Goal: Answer question/provide support: Share knowledge or assist other users

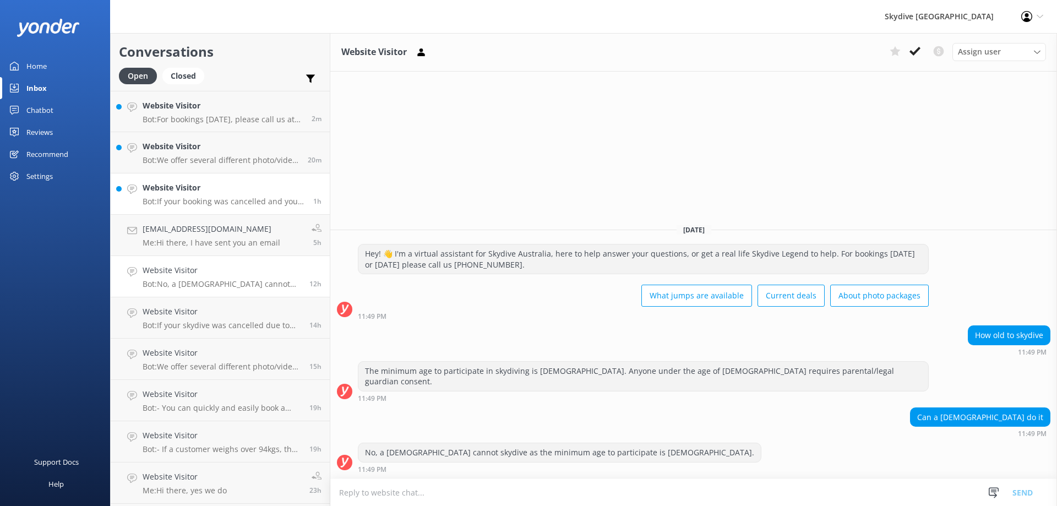
click at [209, 197] on p "Bot: If your booking was cancelled and you are unable to re-book, you are eligi…" at bounding box center [224, 202] width 162 height 10
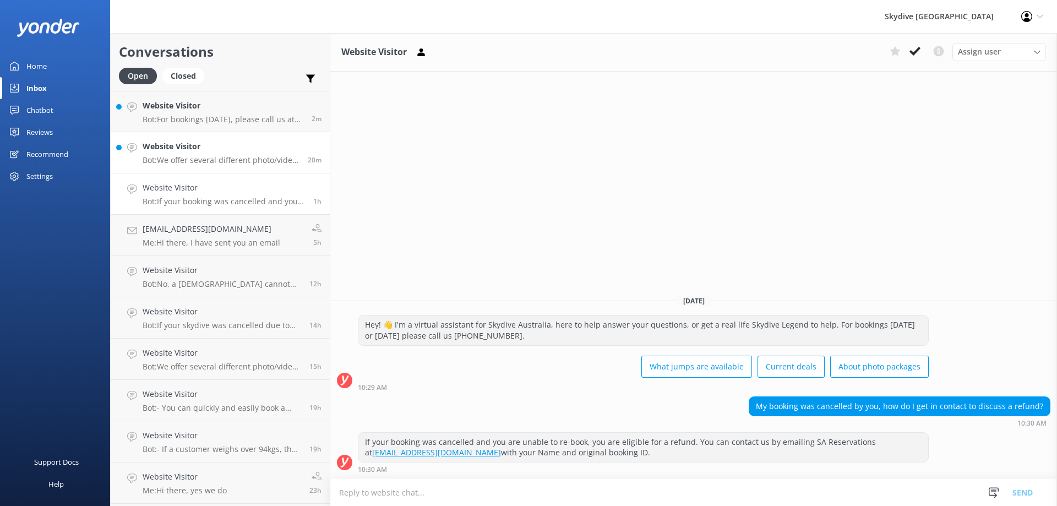
click at [221, 163] on p "Bot: We offer several different photo/video packages! The Dedicated/Ultimate pa…" at bounding box center [221, 160] width 157 height 10
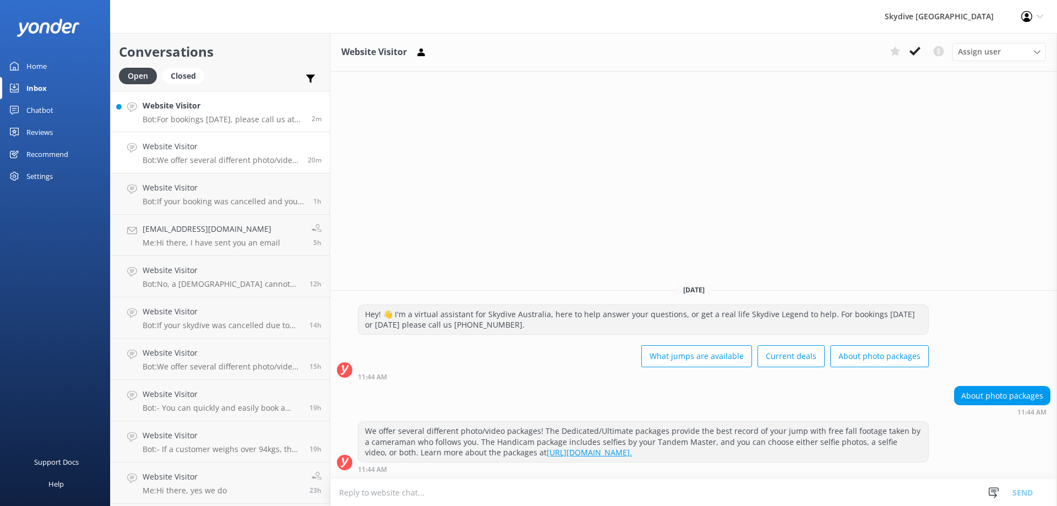
click at [223, 126] on link "Website Visitor Bot: For bookings [DATE], please call us at [PHONE_NUMBER]. 2m" at bounding box center [220, 111] width 219 height 41
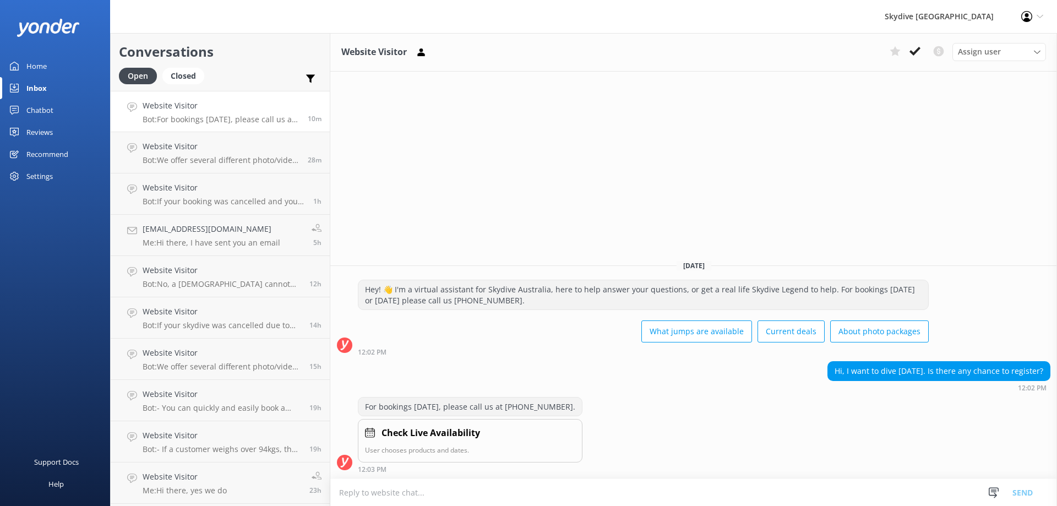
click at [240, 116] on p "Bot: For bookings [DATE], please call us at [PHONE_NUMBER]." at bounding box center [221, 119] width 157 height 10
click at [220, 118] on p "Bot: Yes, we offer solo/sport jumps at our [PERSON_NAME][GEOGRAPHIC_DATA] and […" at bounding box center [223, 119] width 161 height 10
